Goal: Check status

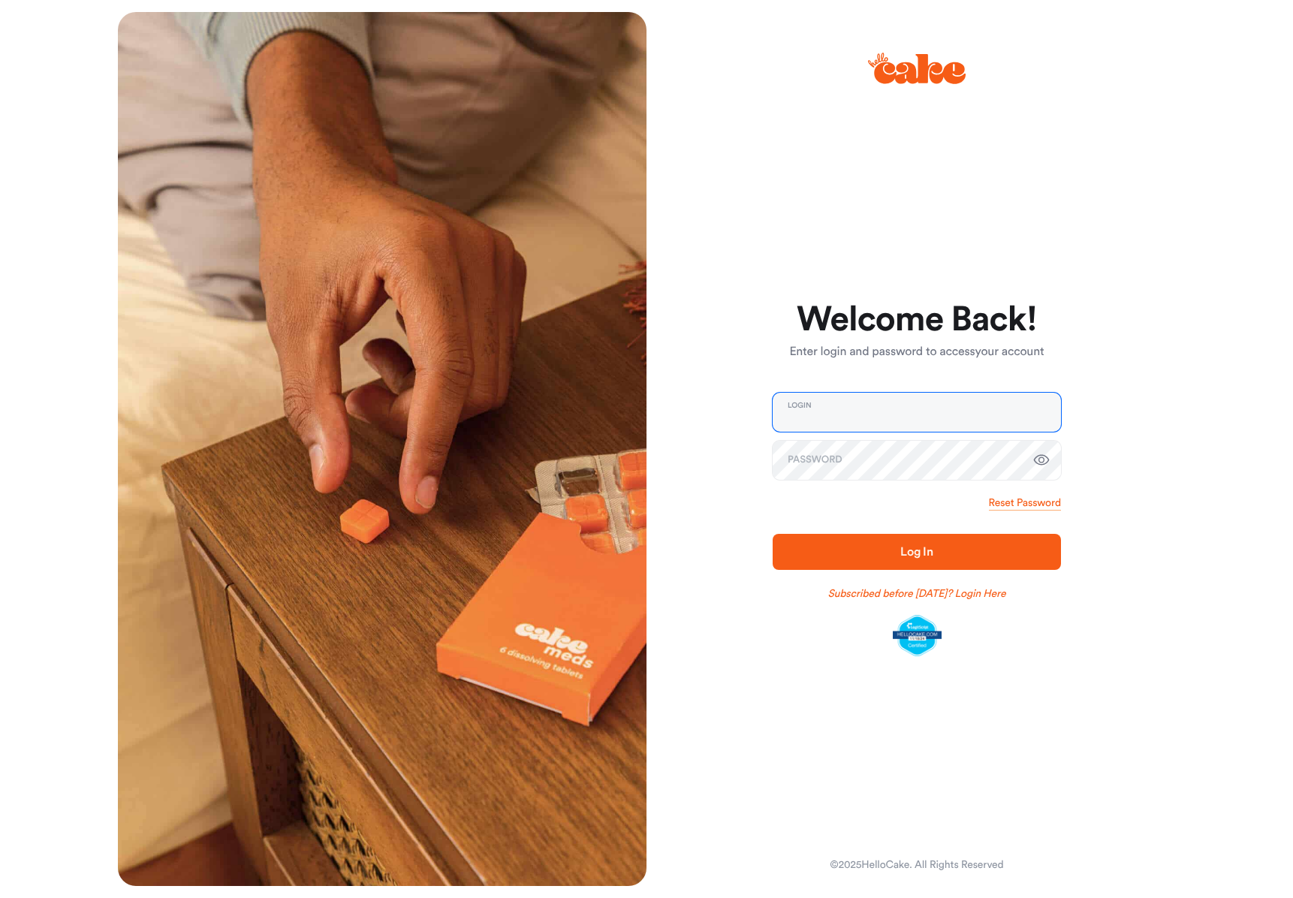
click at [838, 417] on input "email" at bounding box center [917, 412] width 288 height 39
type input "**********"
click at [1040, 457] on icon "button" at bounding box center [1042, 460] width 18 height 18
click at [910, 547] on span "Log In" at bounding box center [916, 552] width 33 height 12
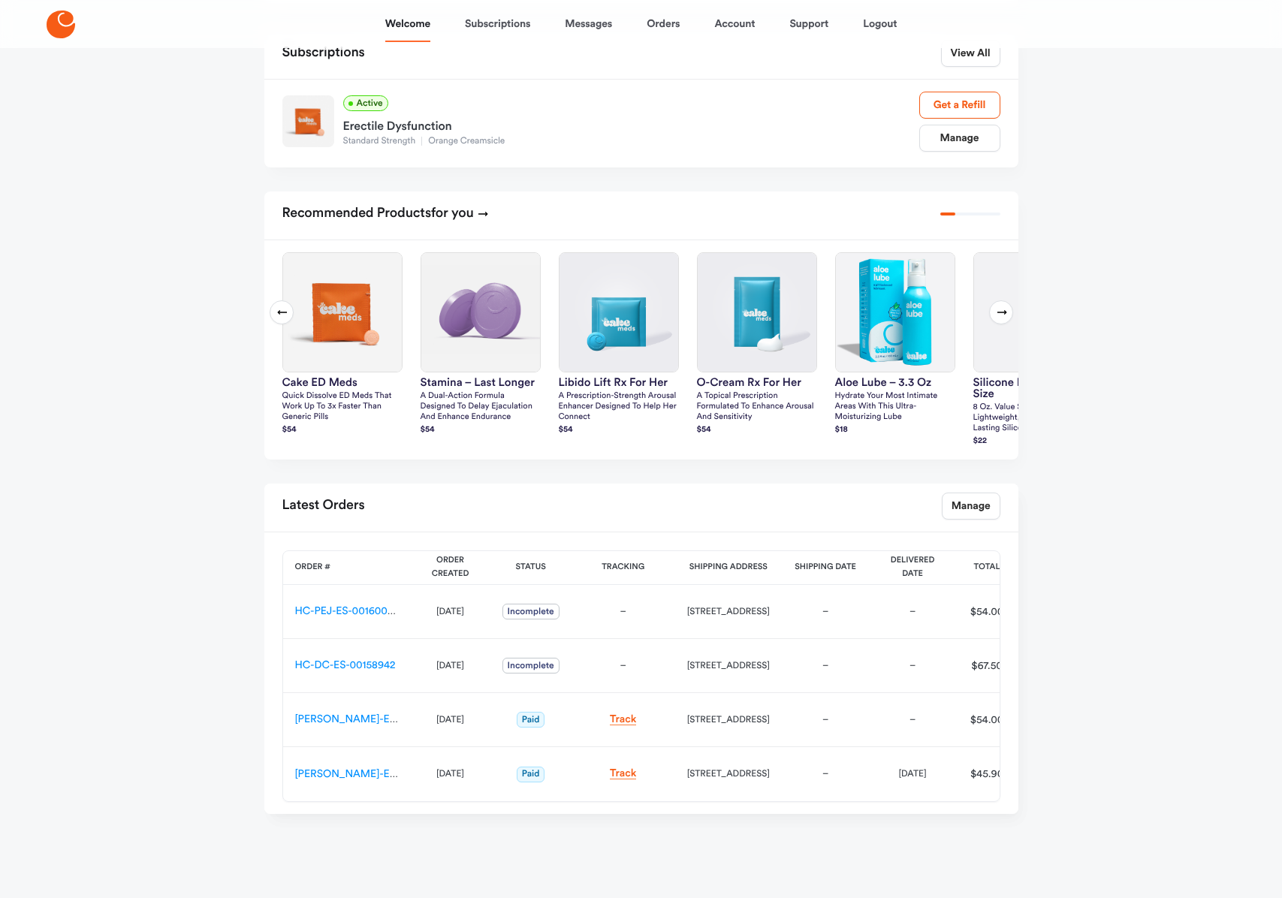
scroll to position [483, 0]
click at [623, 723] on link "Track" at bounding box center [623, 719] width 27 height 11
